Goal: Transaction & Acquisition: Obtain resource

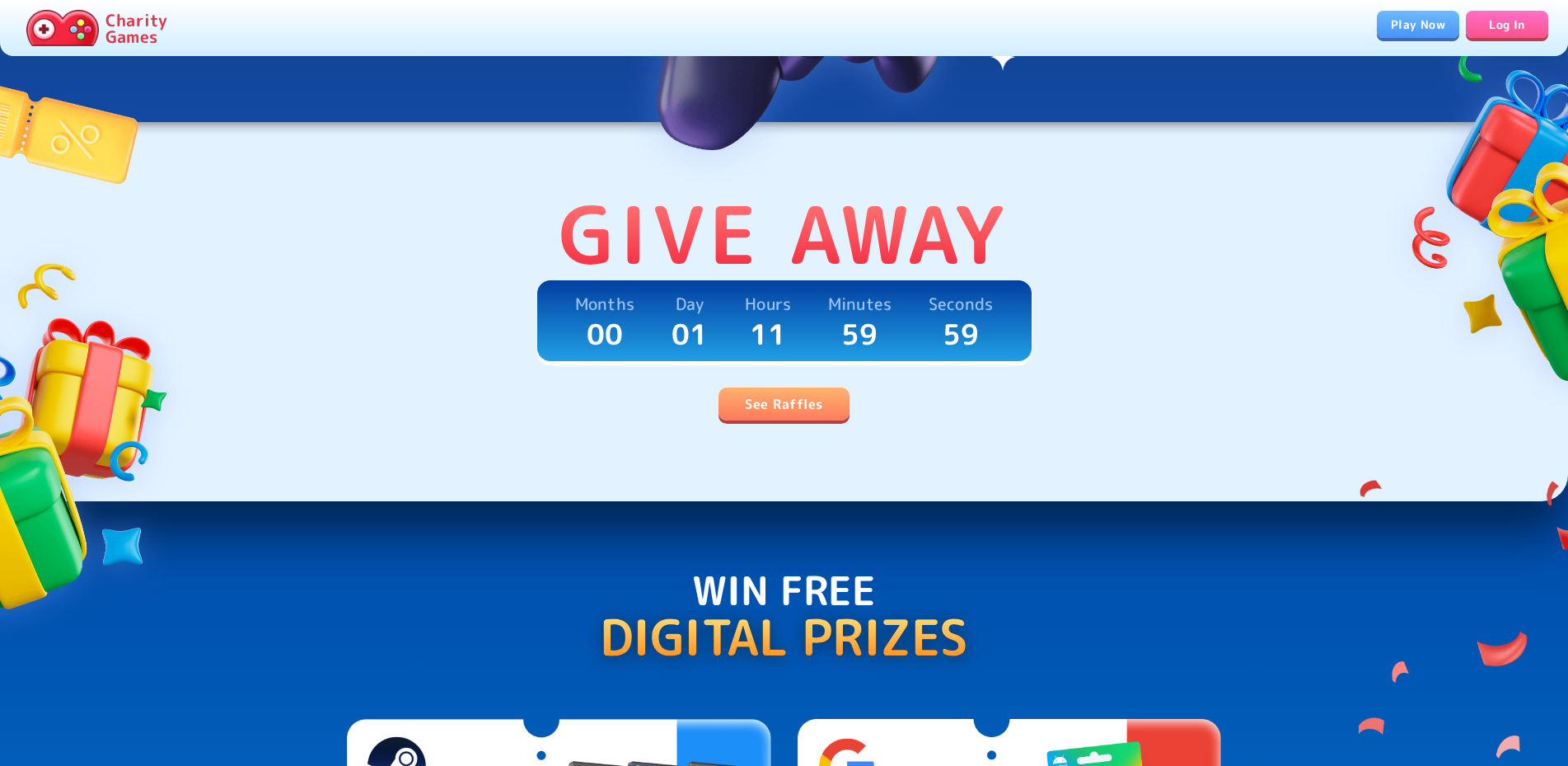
scroll to position [336, 0]
click at [800, 410] on link "See Raffles" at bounding box center [784, 403] width 130 height 33
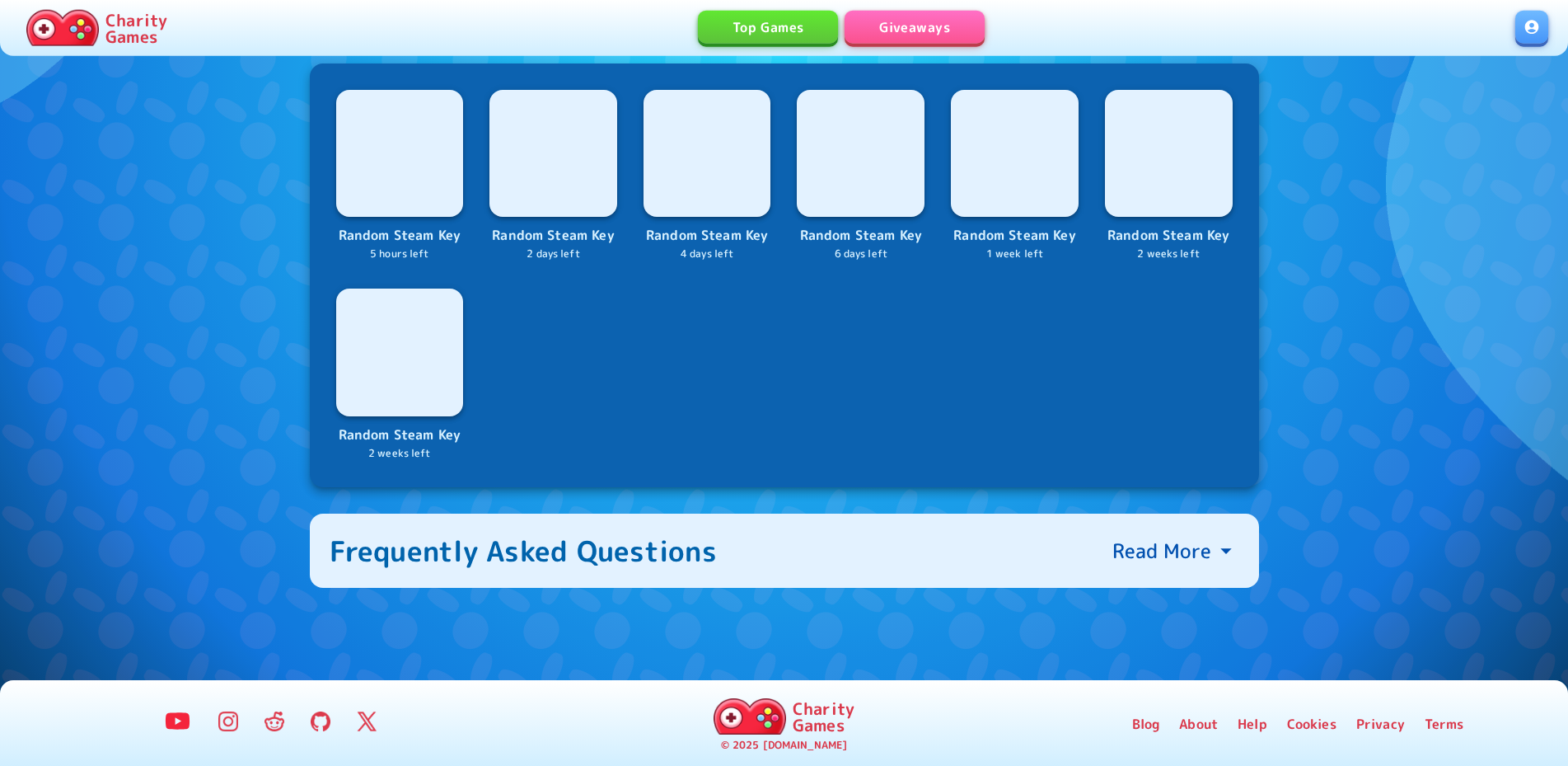
scroll to position [670, 0]
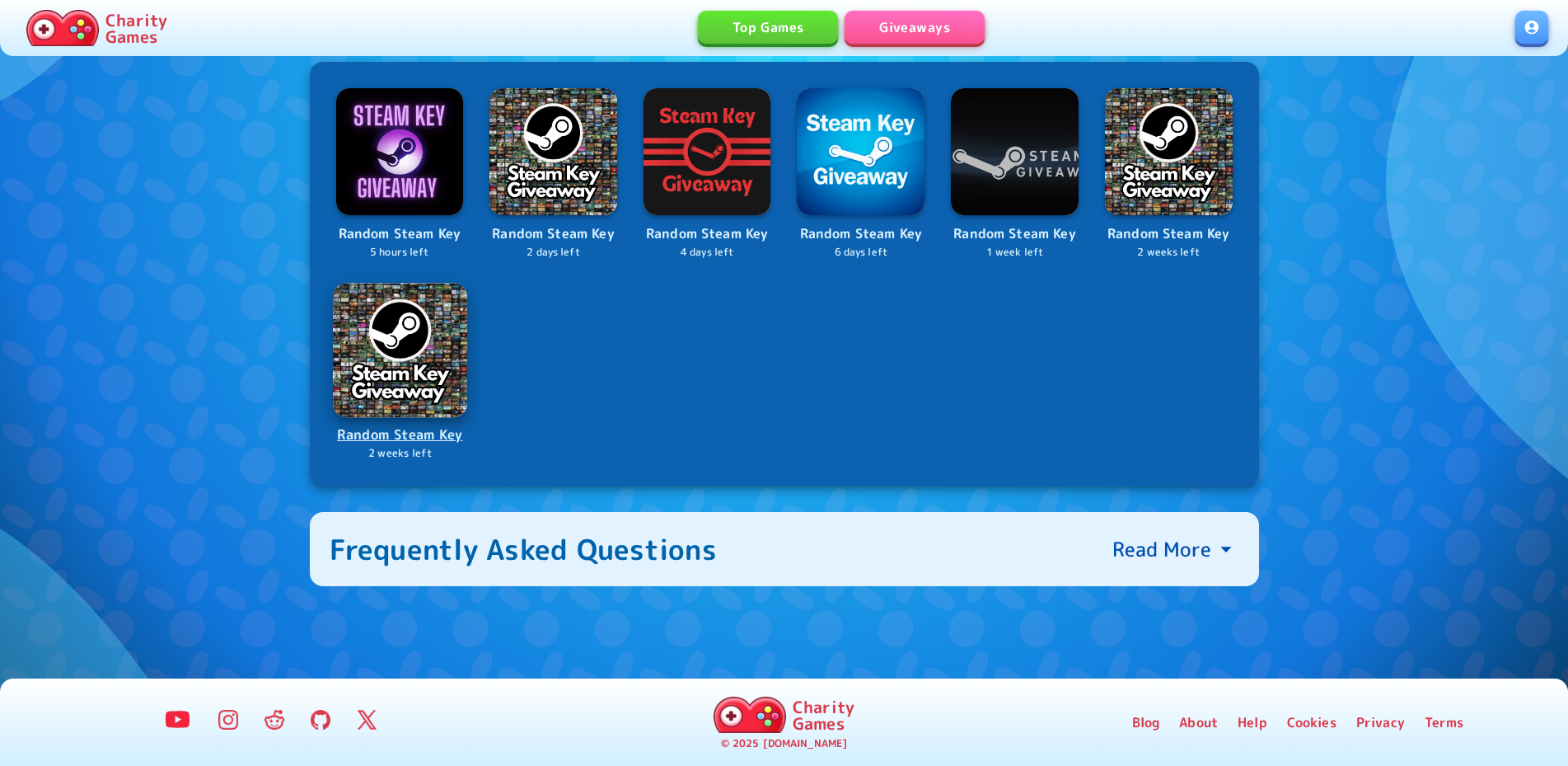
click at [434, 439] on p "Random Steam Key" at bounding box center [399, 435] width 131 height 23
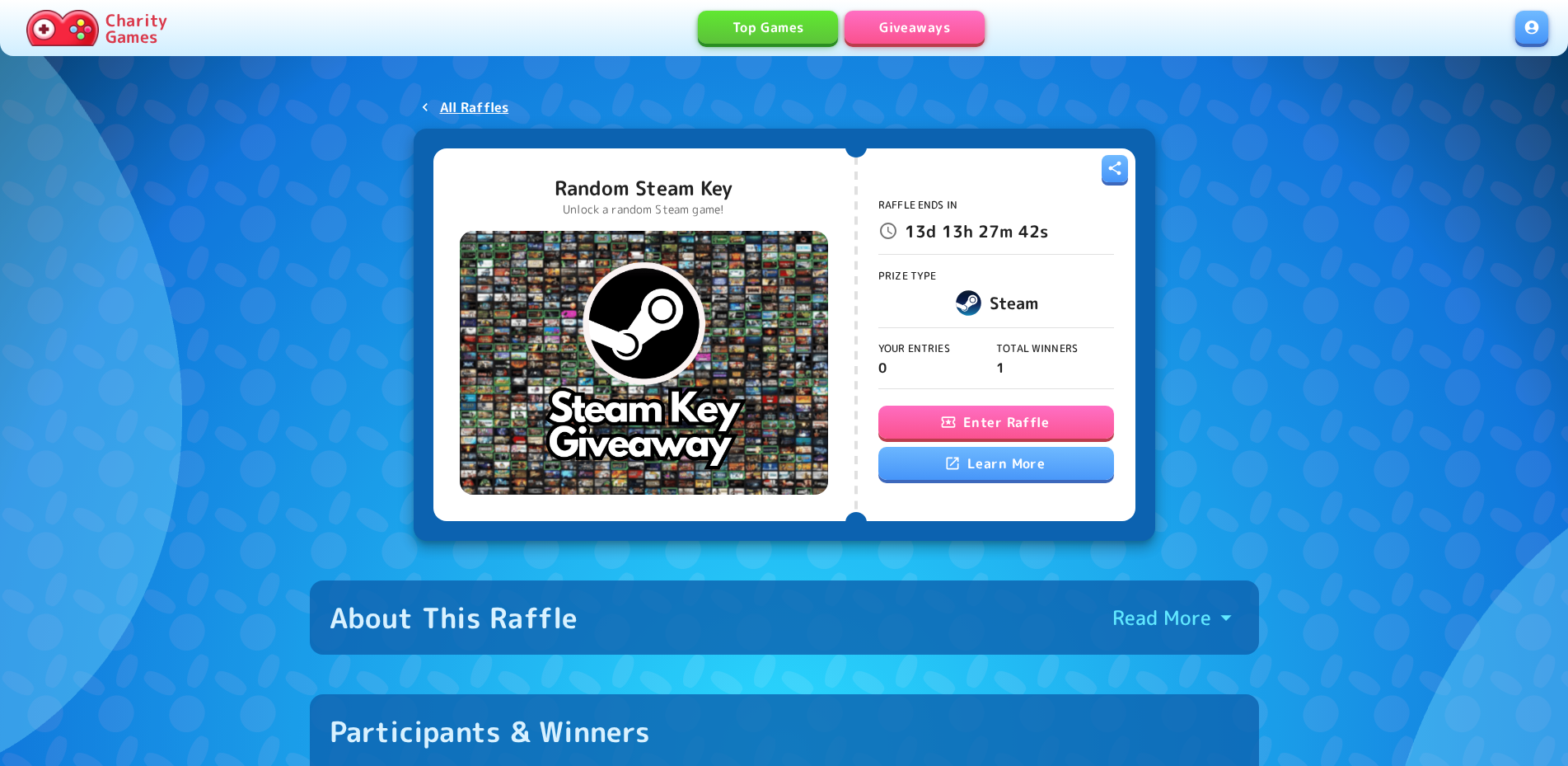
click at [992, 430] on button "Enter Raffle" at bounding box center [995, 421] width 236 height 33
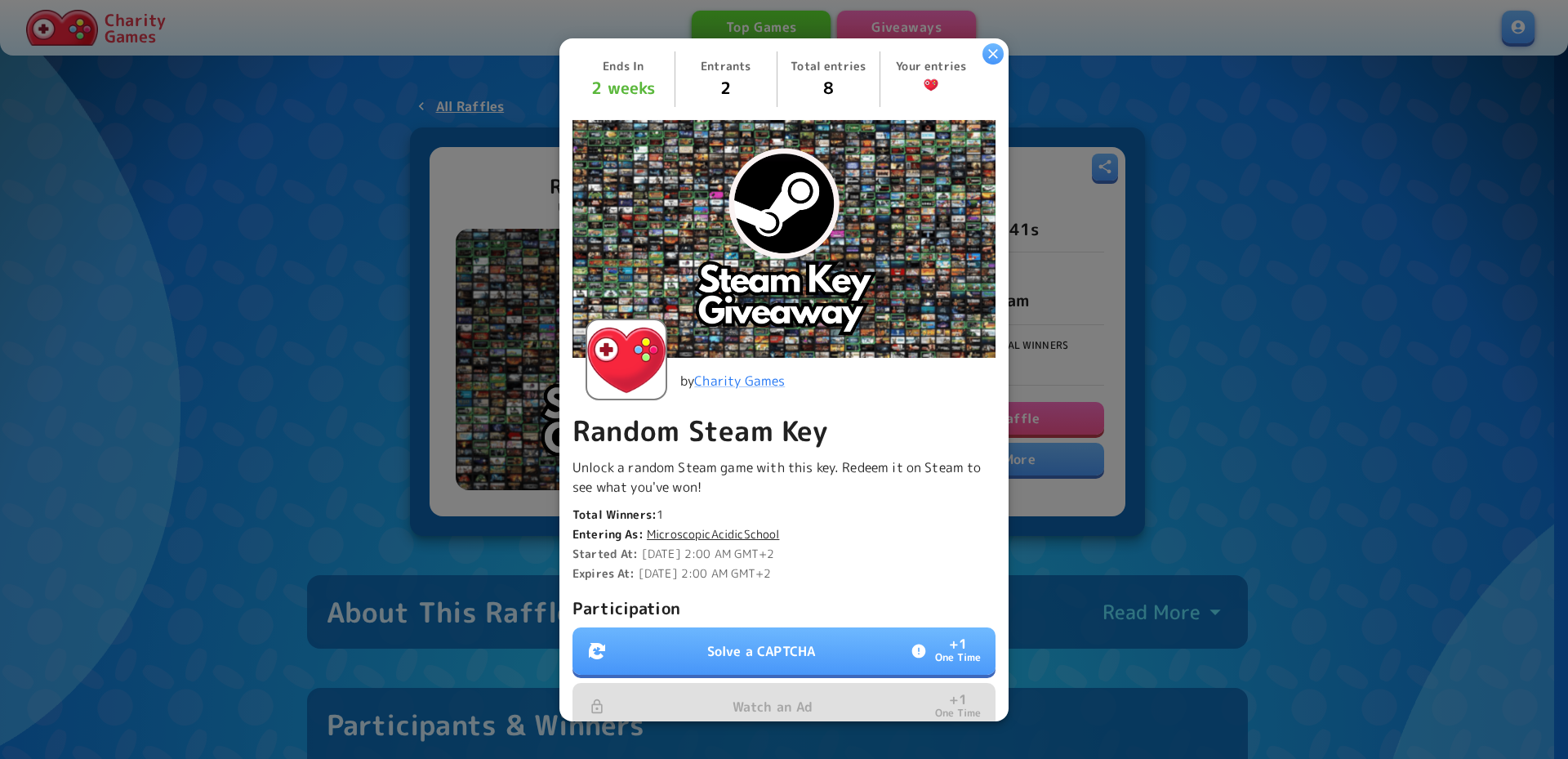
click at [766, 634] on button "Solve a CAPTCHA + 1 One Time" at bounding box center [784, 651] width 423 height 47
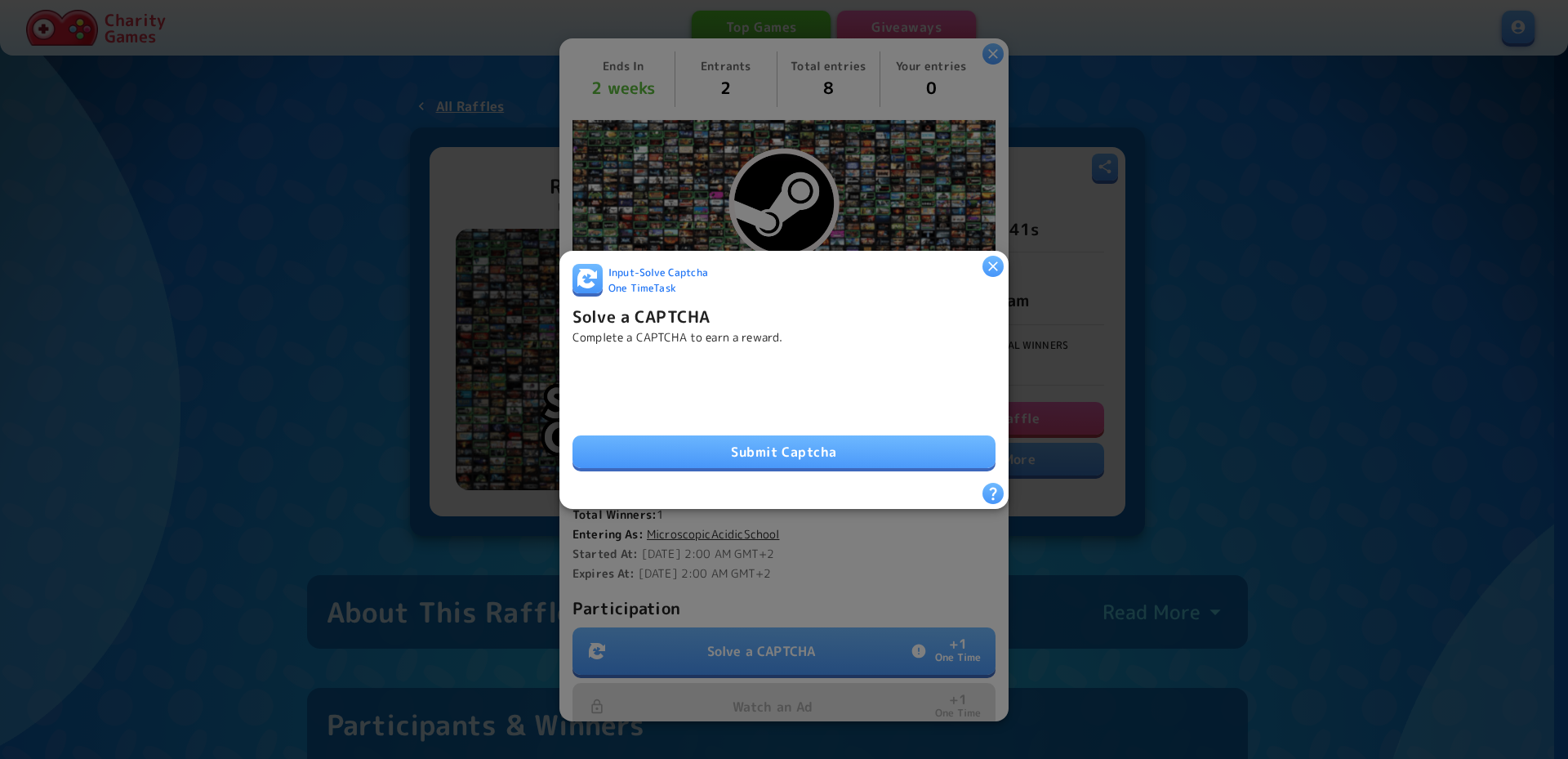
click at [779, 436] on button "Submit Captcha" at bounding box center [784, 451] width 423 height 32
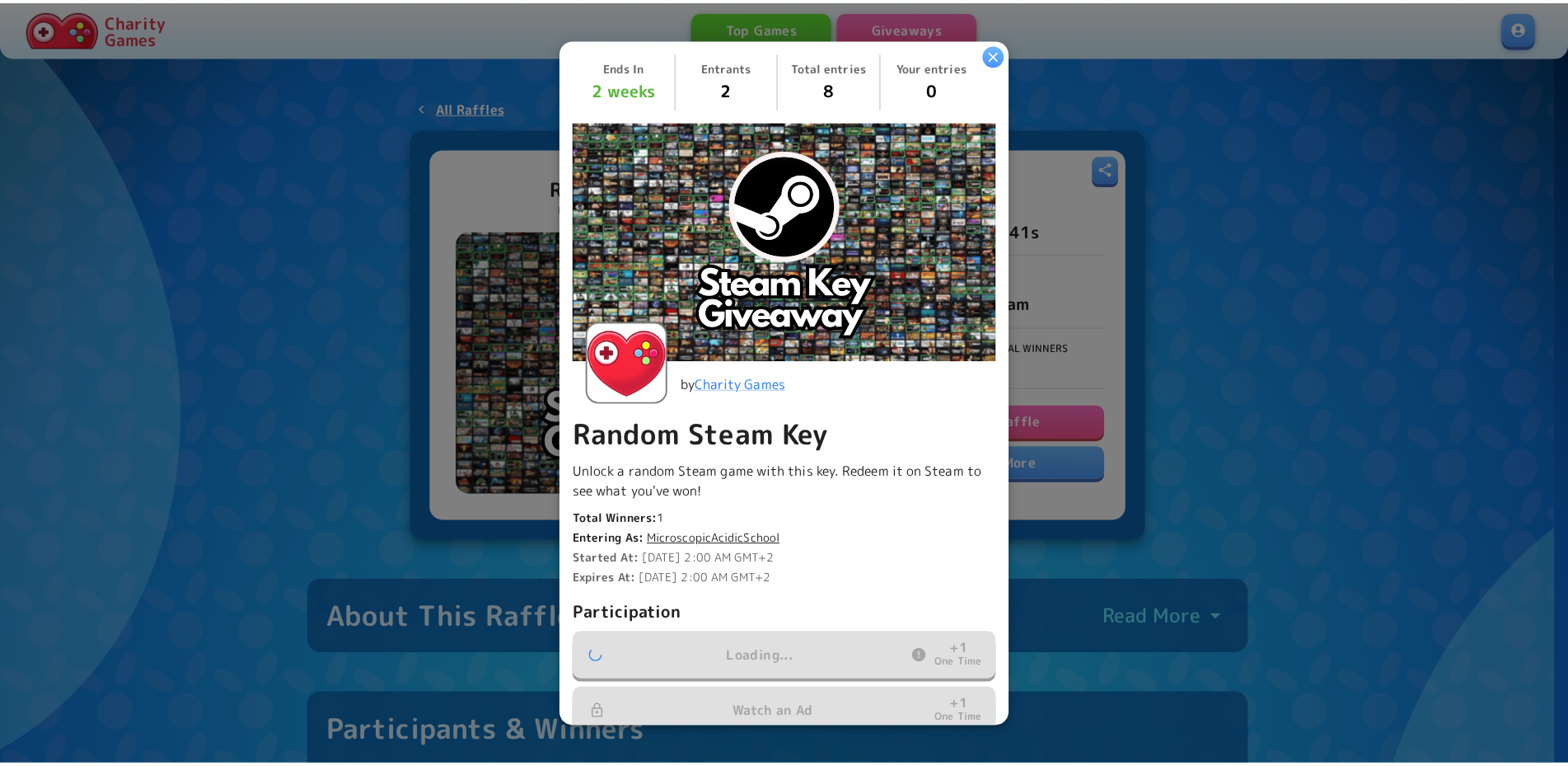
scroll to position [248, 0]
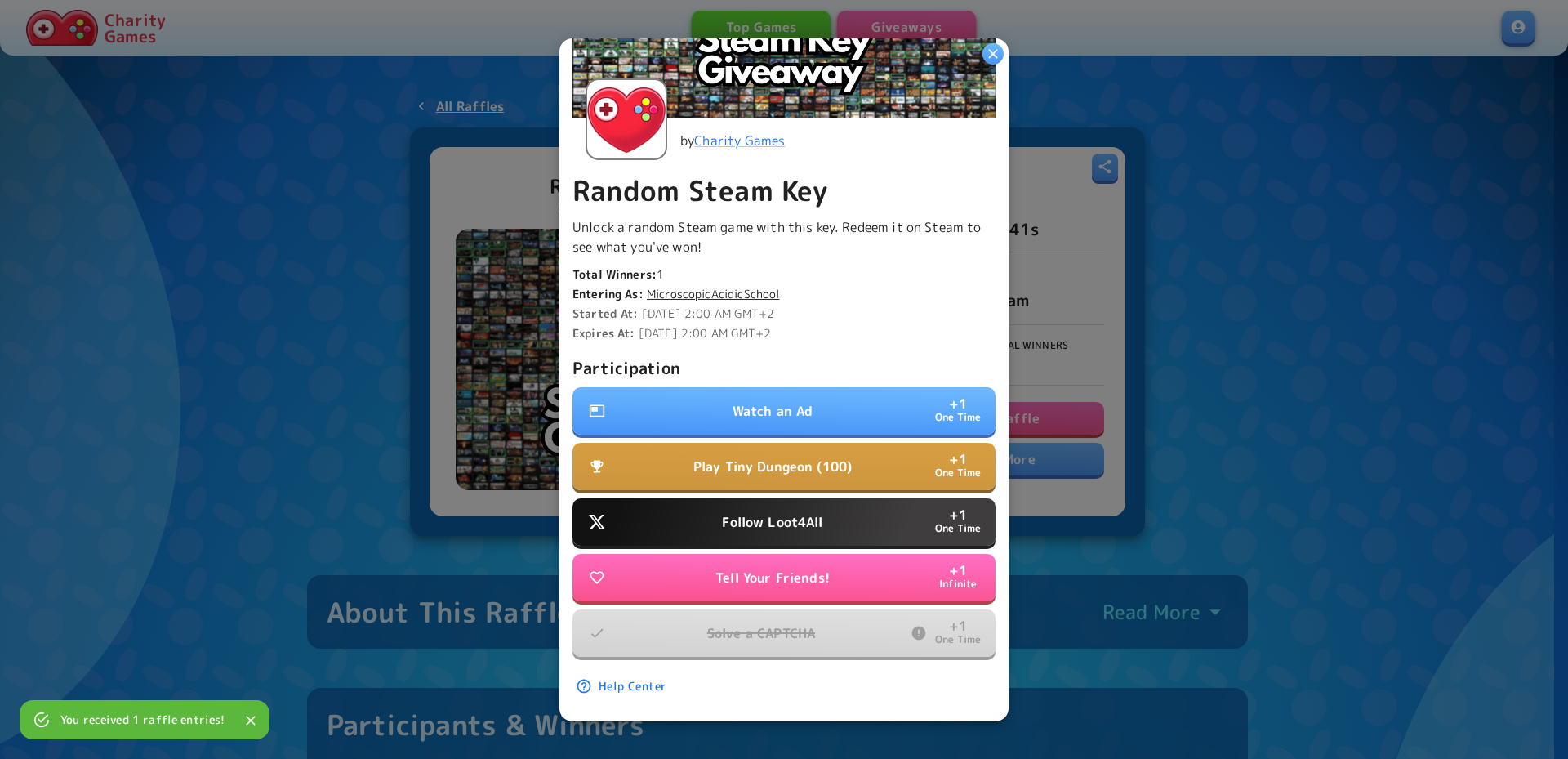
click at [795, 520] on button "Follow Loot4All + 1 One Time" at bounding box center [784, 522] width 423 height 47
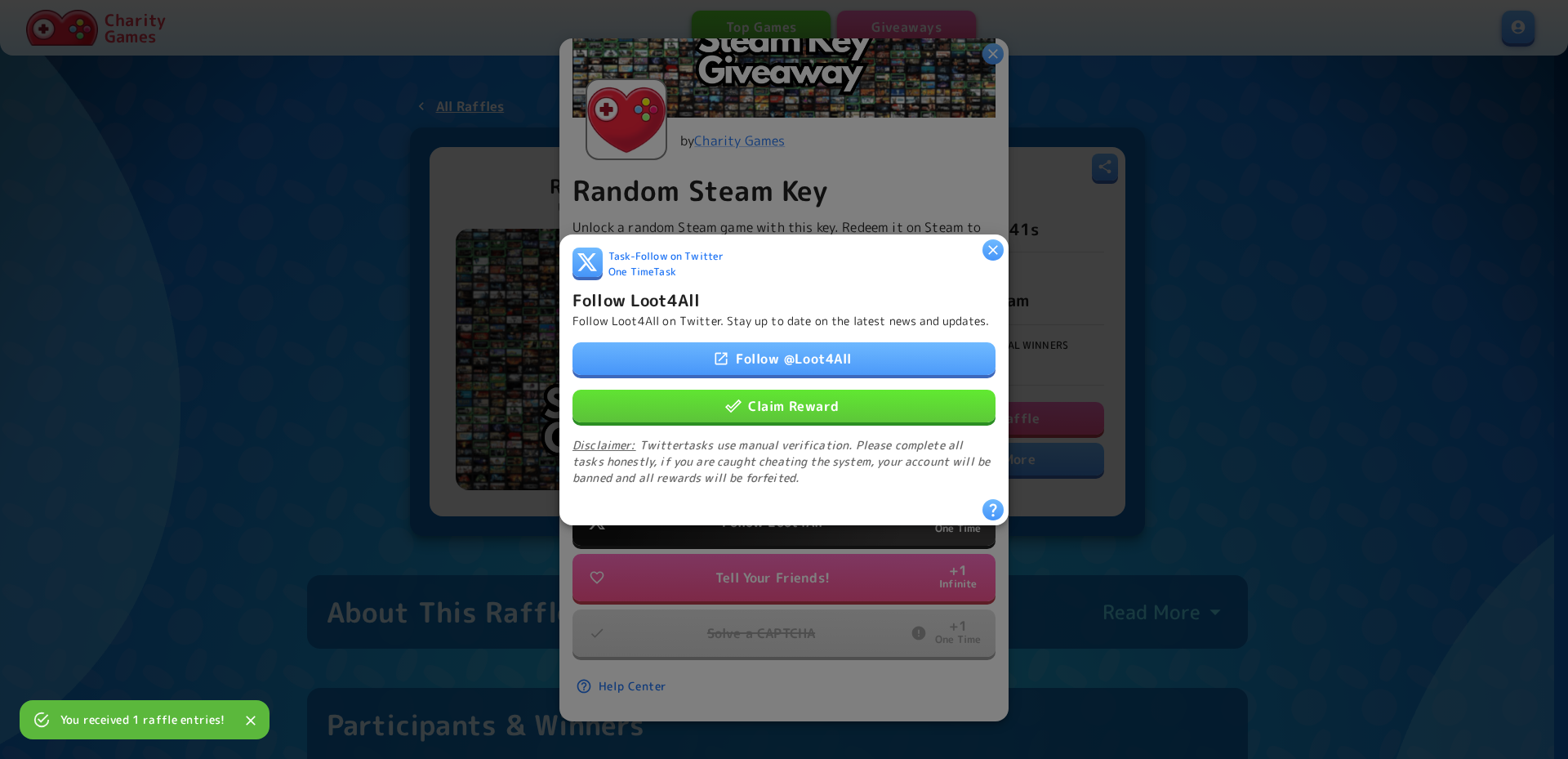
click at [781, 402] on button "Claim Reward" at bounding box center [784, 404] width 423 height 32
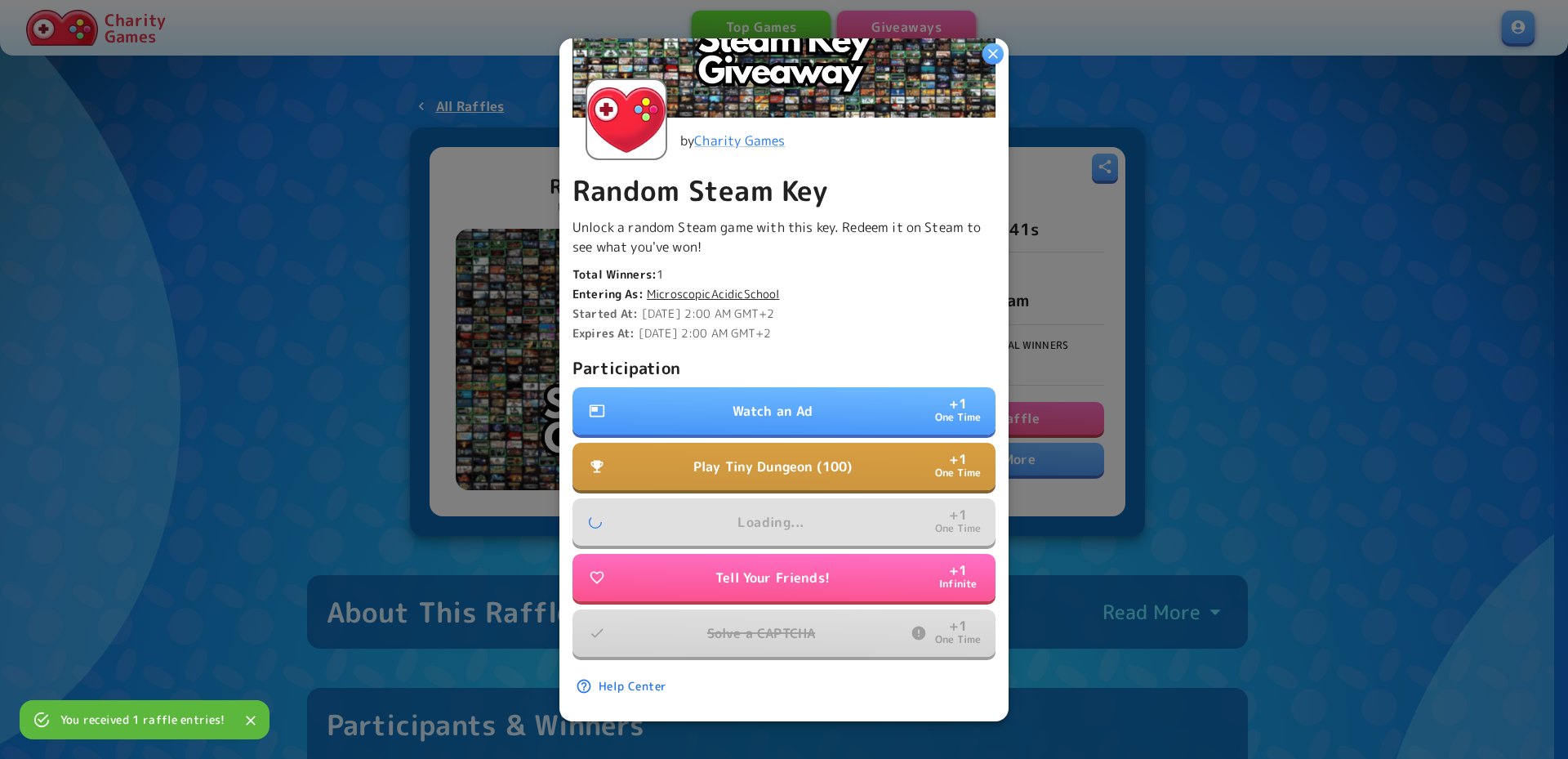
click at [784, 568] on p "Tell Your Friends!" at bounding box center [772, 577] width 114 height 20
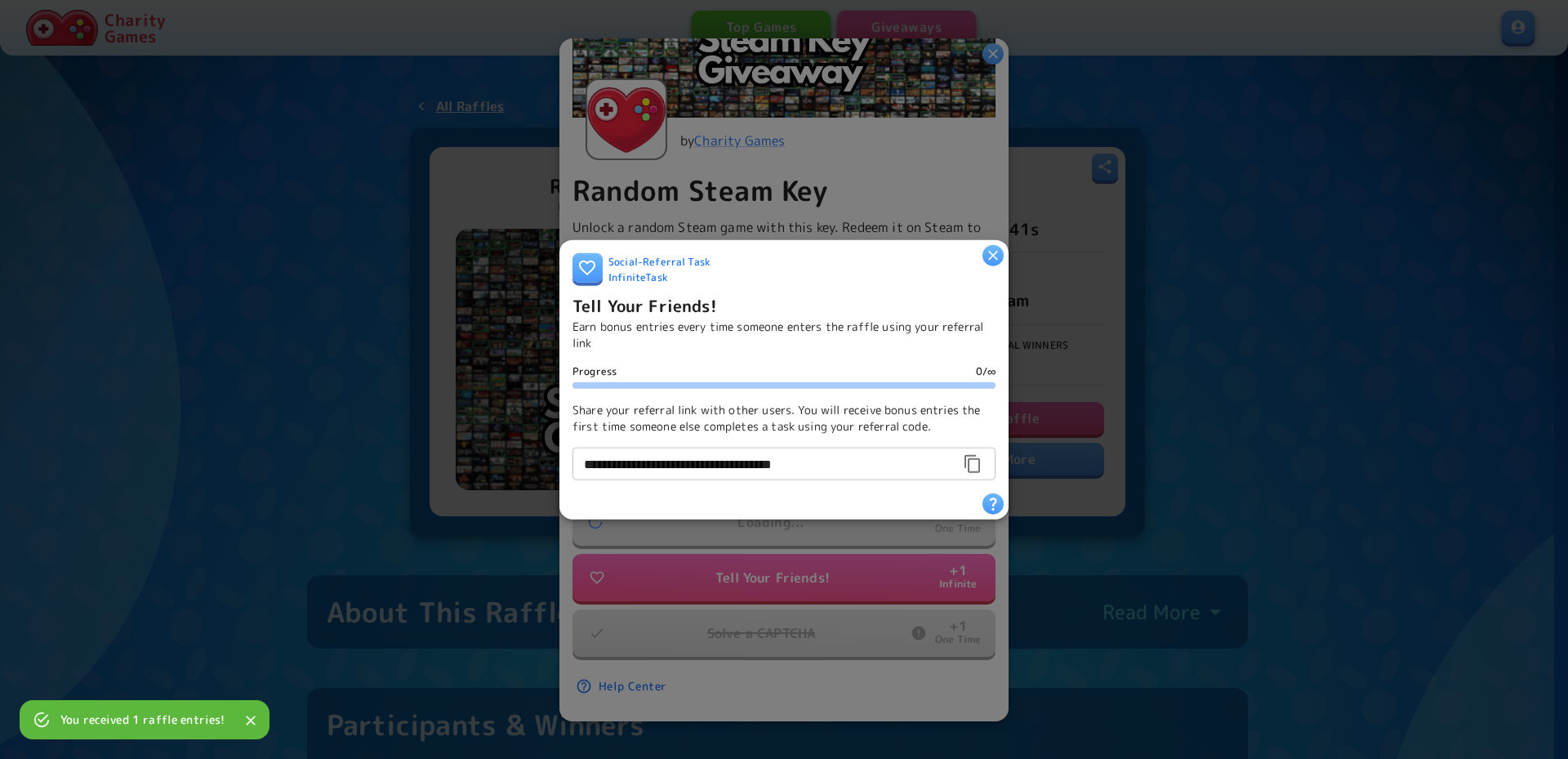
click at [993, 246] on icon "button" at bounding box center [993, 254] width 17 height 17
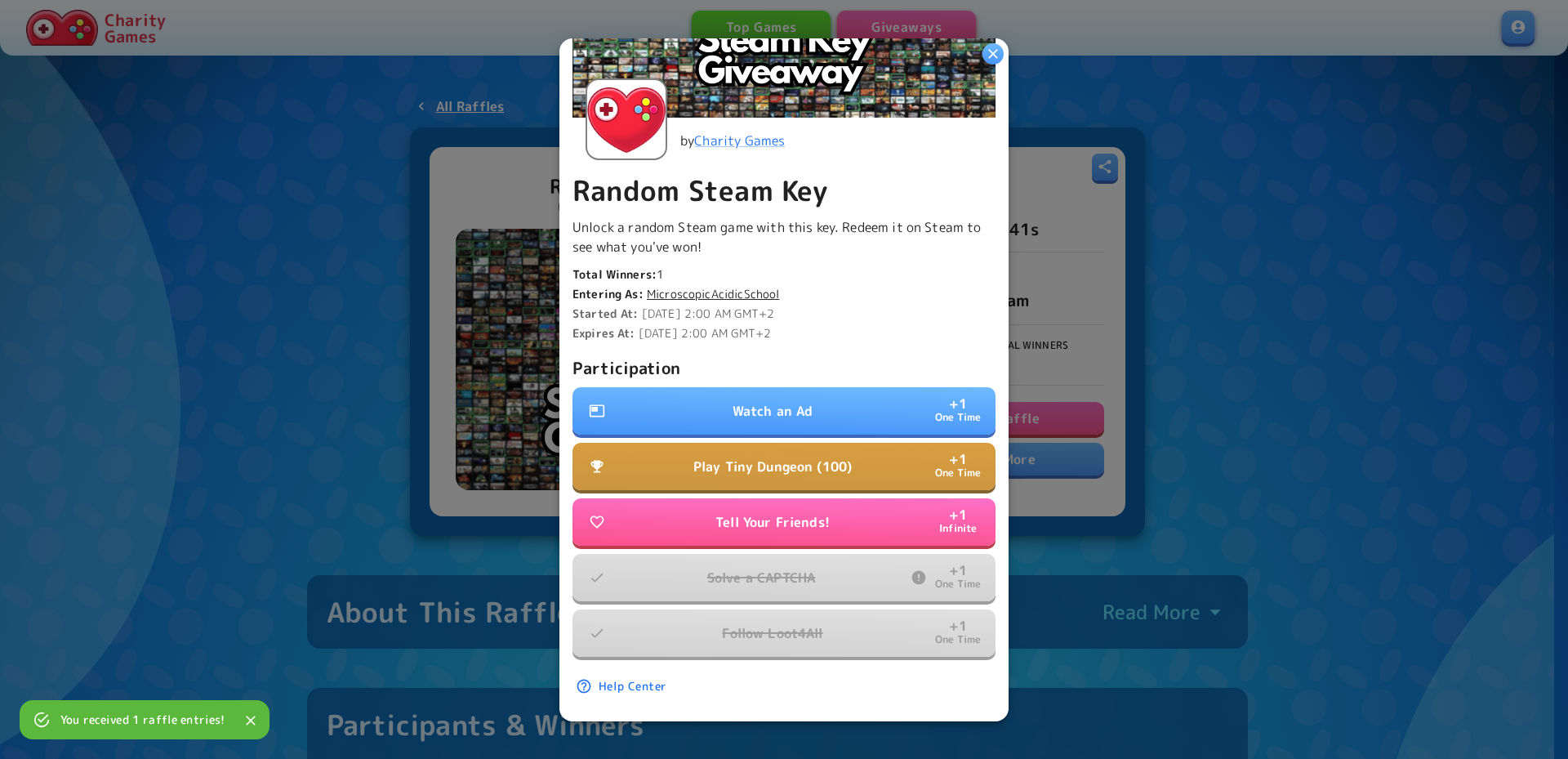
click at [788, 568] on p "Solve a CAPTCHA" at bounding box center [761, 577] width 107 height 20
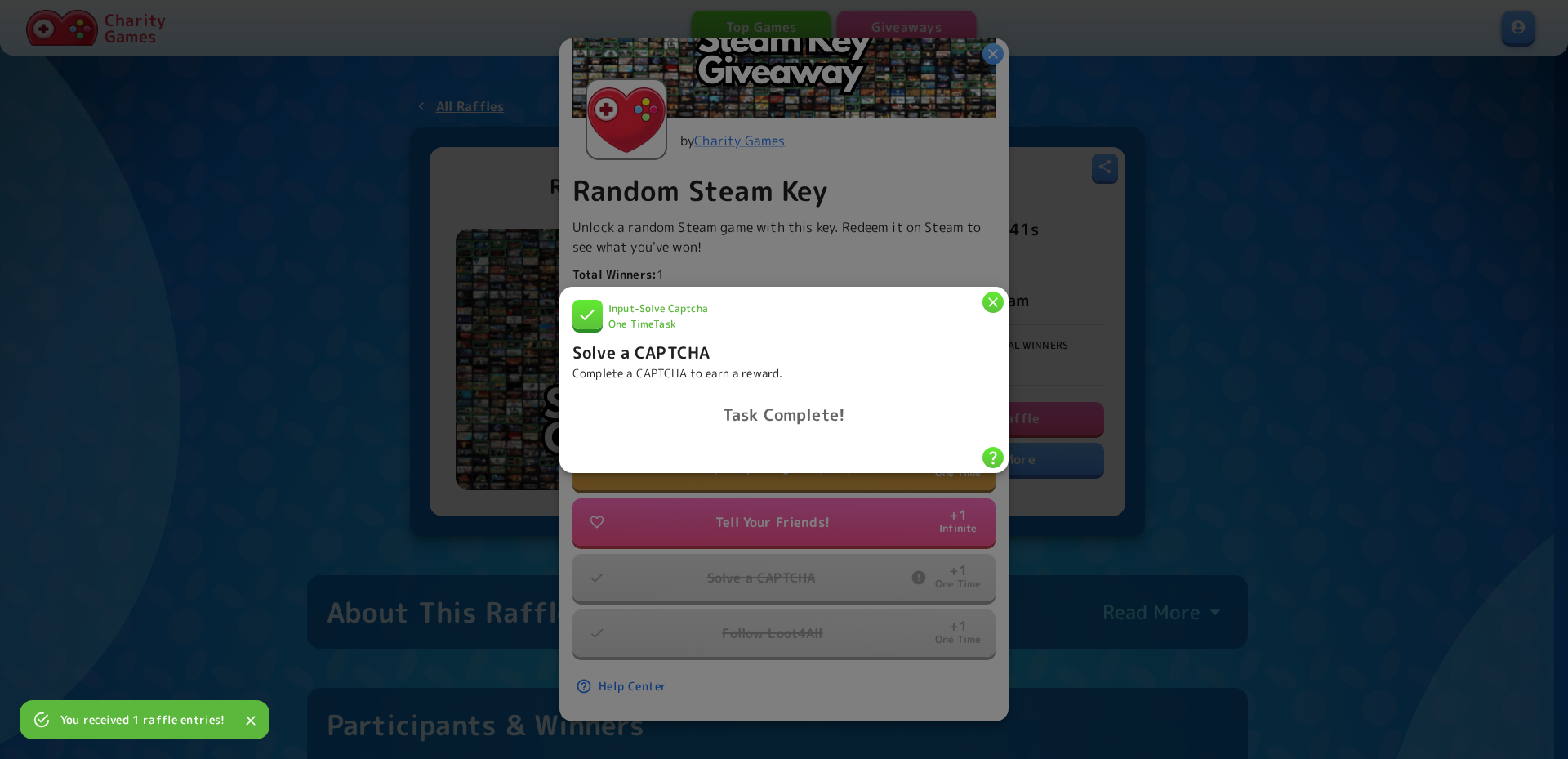
click at [1000, 293] on icon "button" at bounding box center [993, 301] width 17 height 17
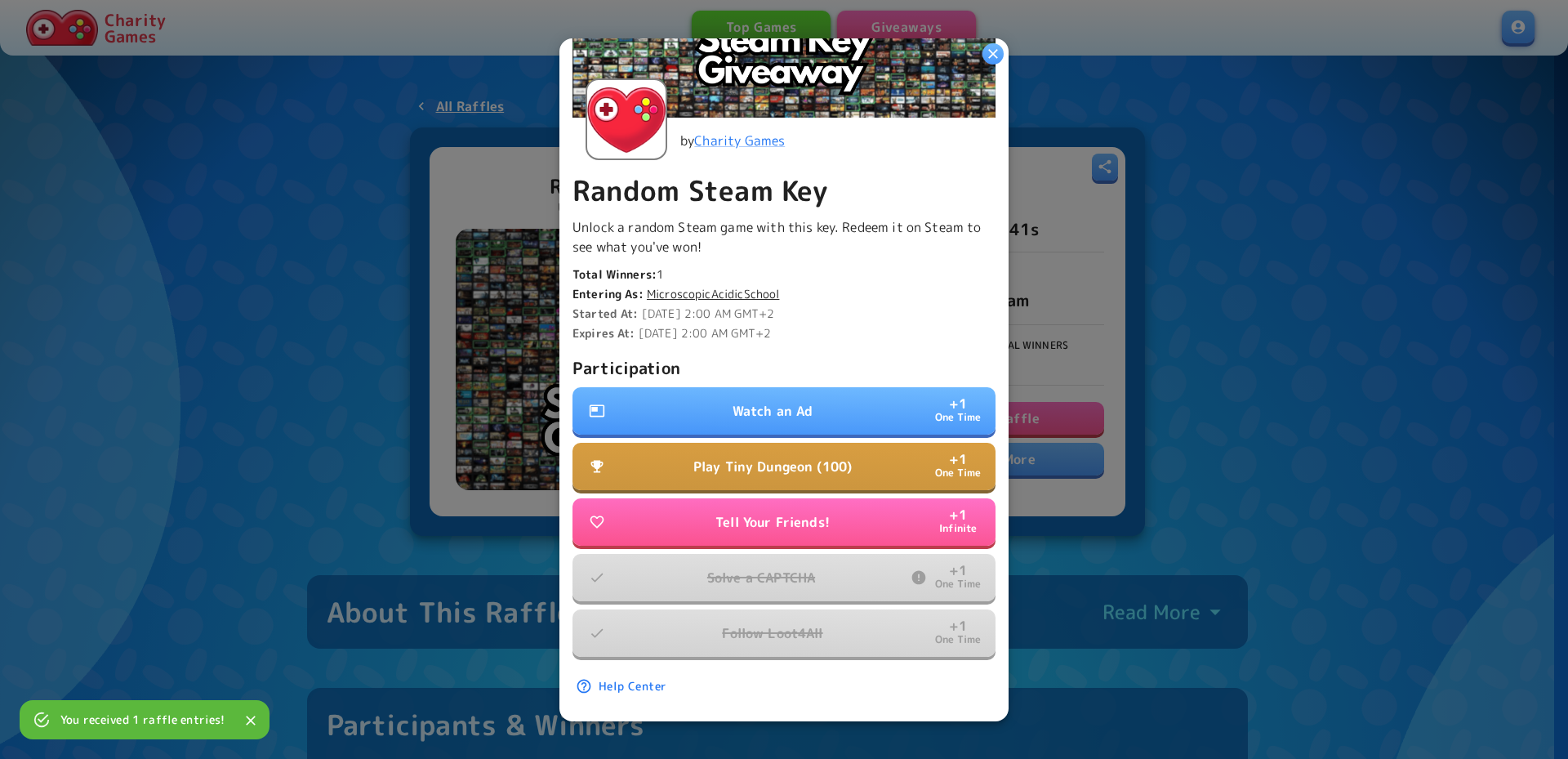
click at [829, 402] on button "Watch an Ad + 1 One Time" at bounding box center [784, 410] width 423 height 47
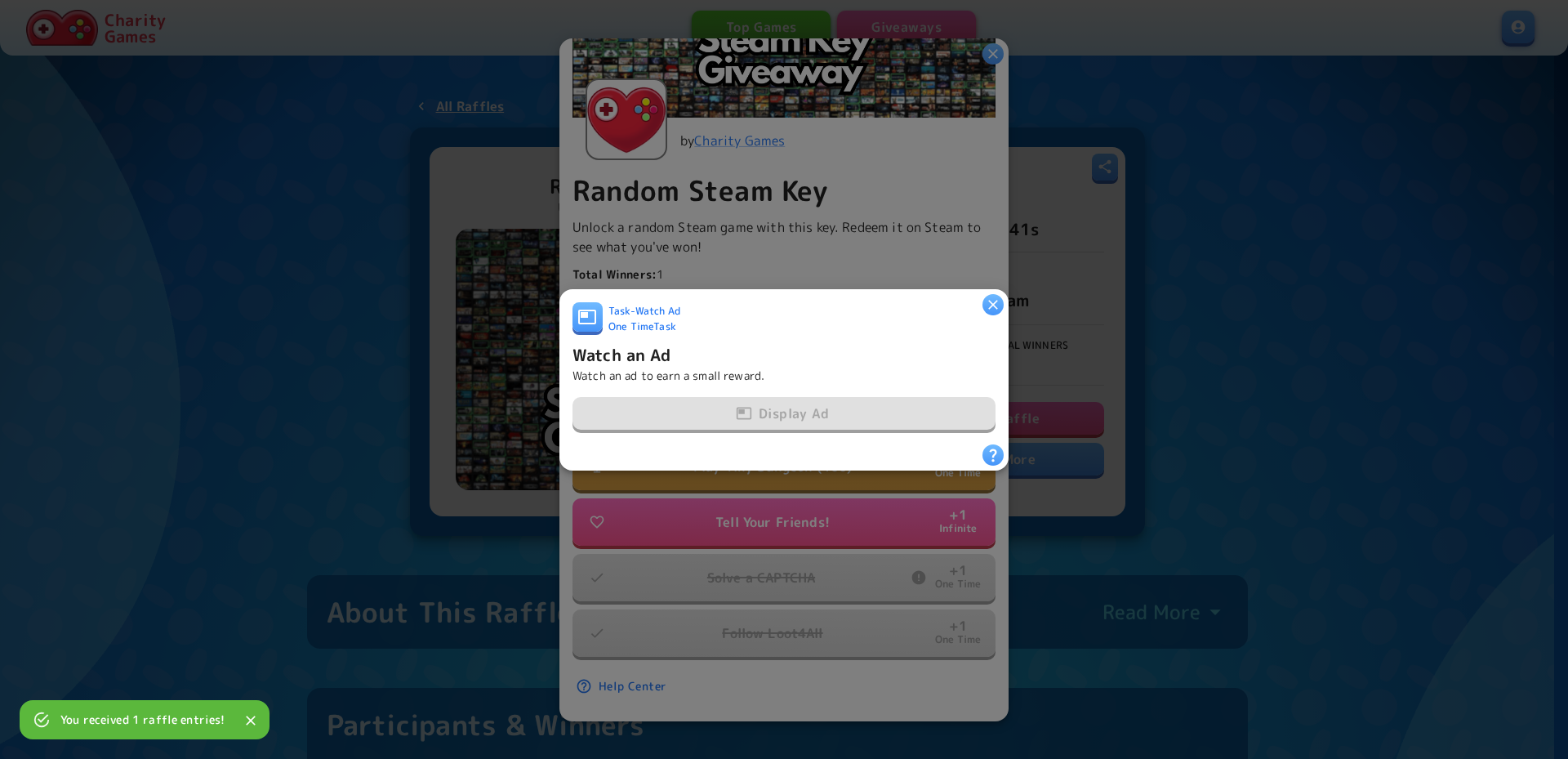
click at [796, 407] on div "Display Ad" at bounding box center [784, 413] width 423 height 34
drag, startPoint x: 987, startPoint y: 296, endPoint x: 845, endPoint y: 370, distance: 160.1
click at [985, 296] on icon "button" at bounding box center [993, 304] width 17 height 17
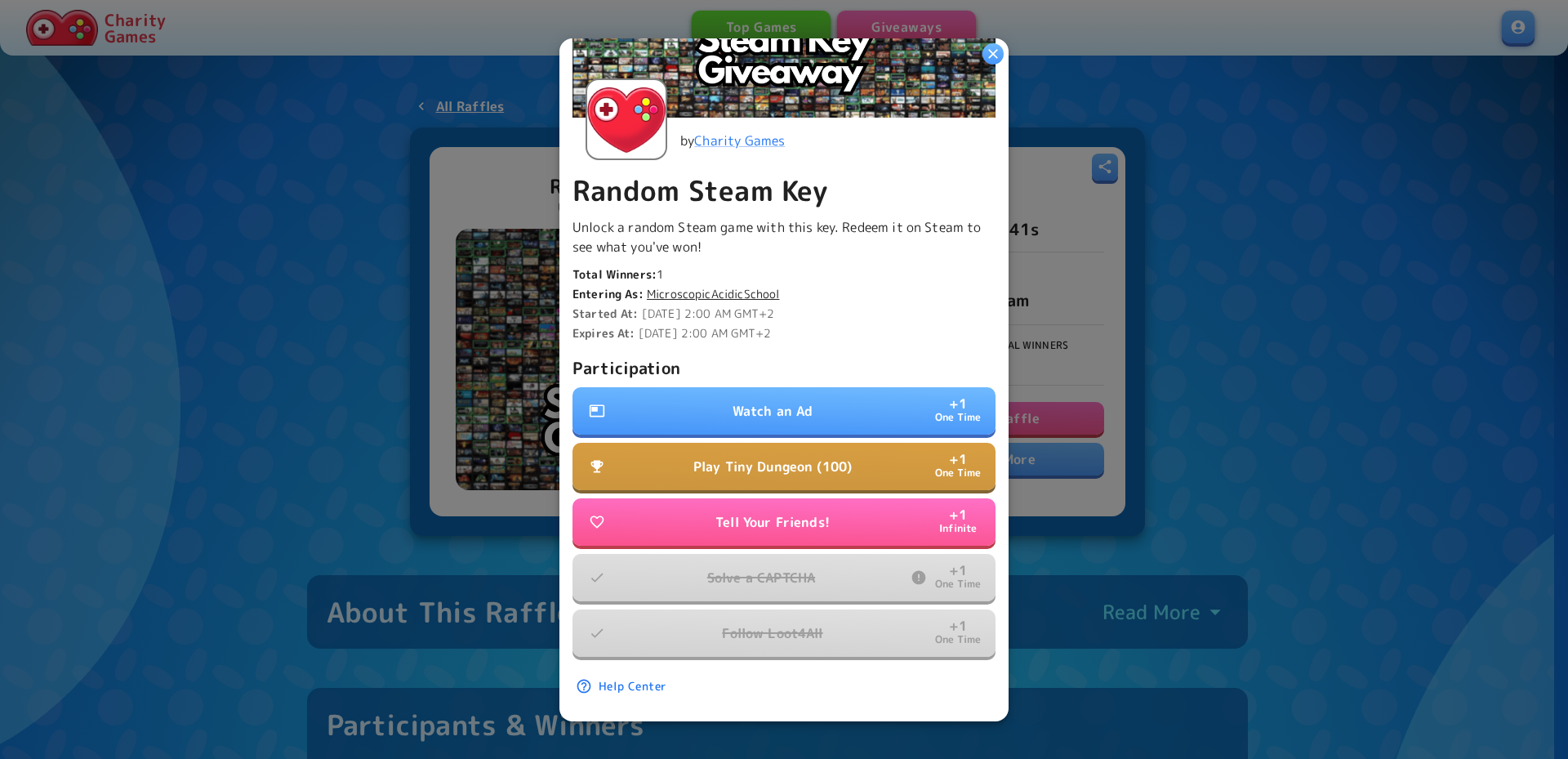
click at [794, 407] on p "Watch an Ad" at bounding box center [773, 410] width 81 height 20
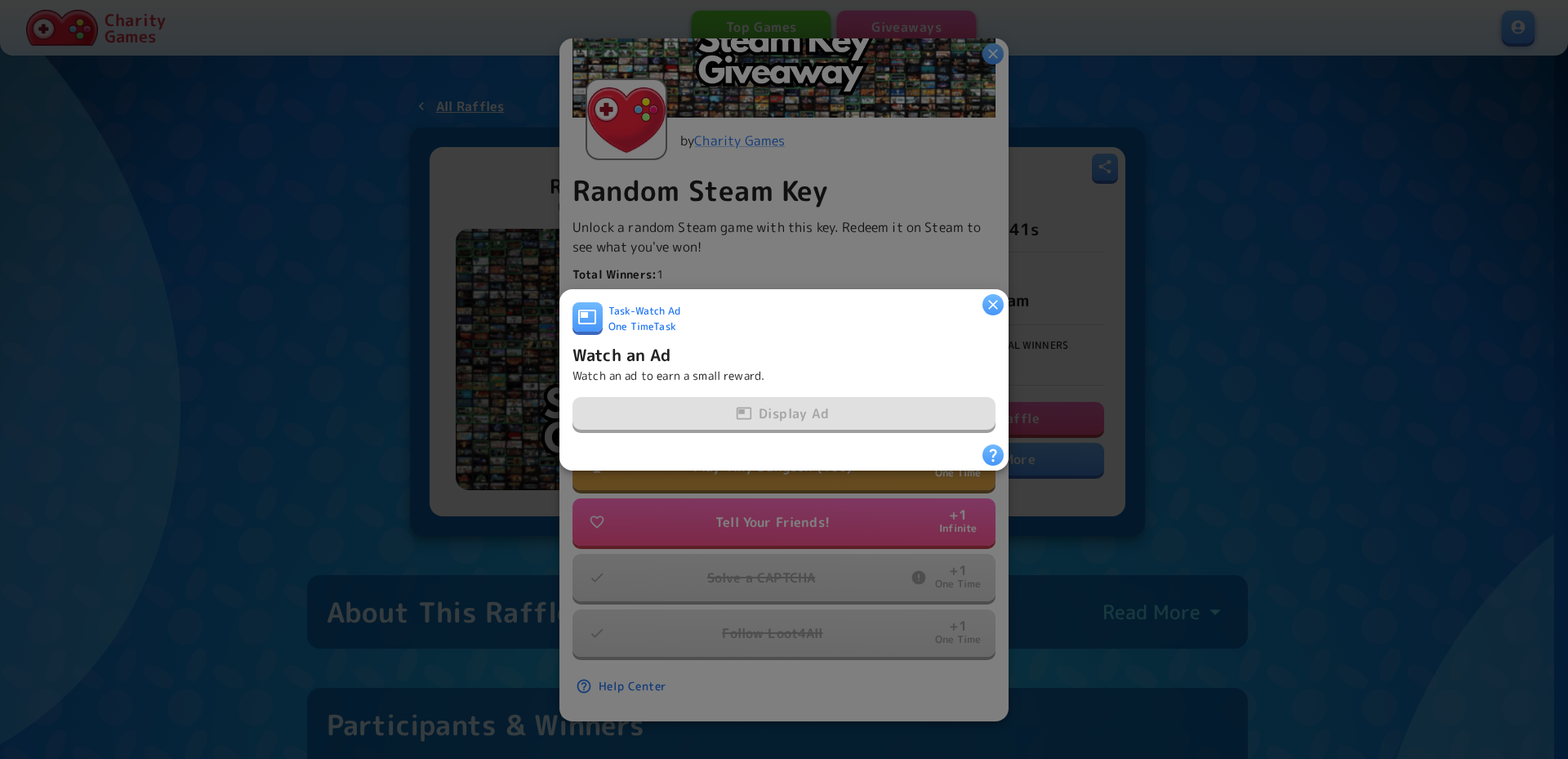
click at [963, 269] on div at bounding box center [784, 379] width 1568 height 759
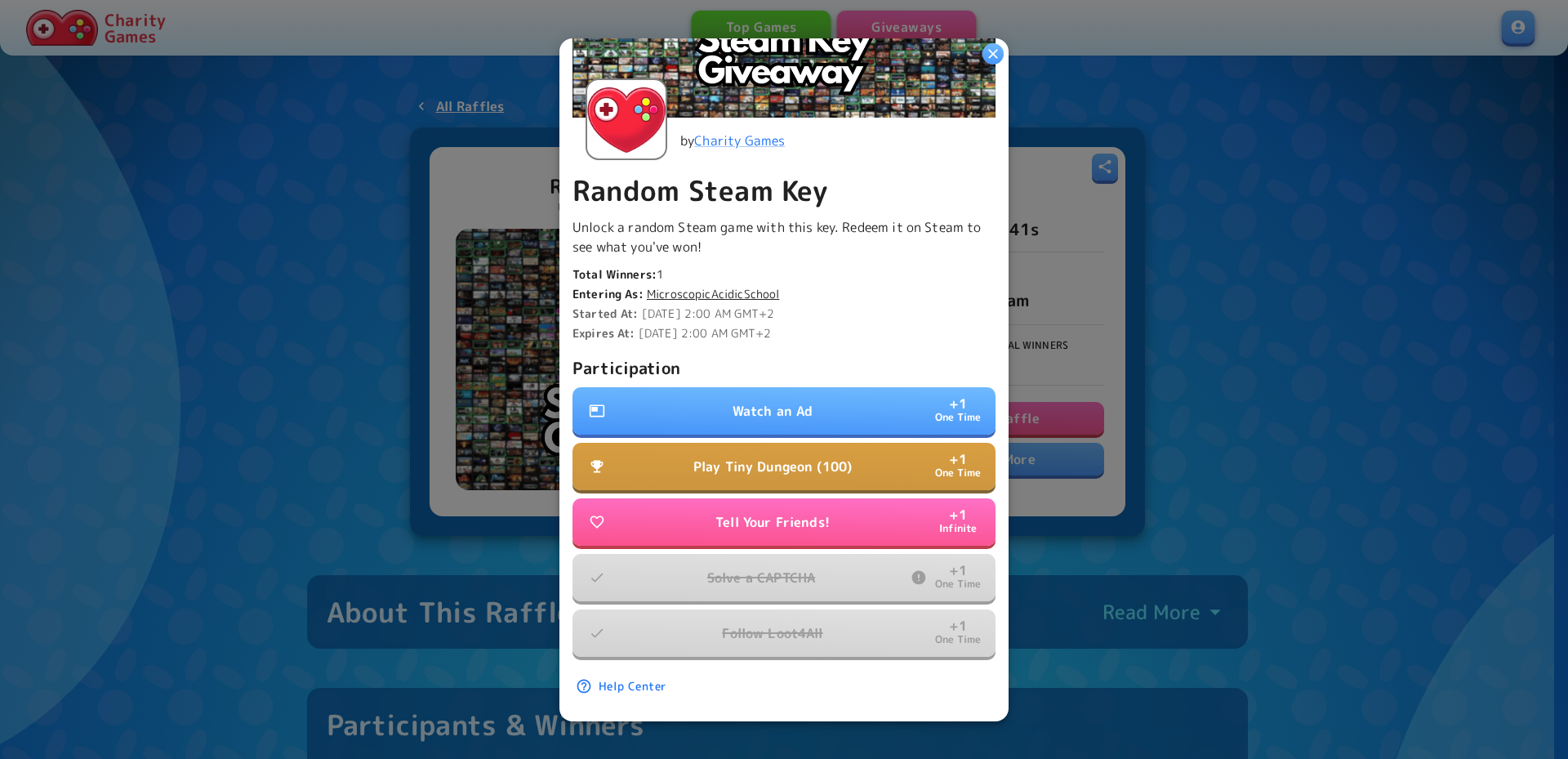
click at [1190, 284] on div at bounding box center [784, 379] width 1568 height 759
